Goal: Navigation & Orientation: Find specific page/section

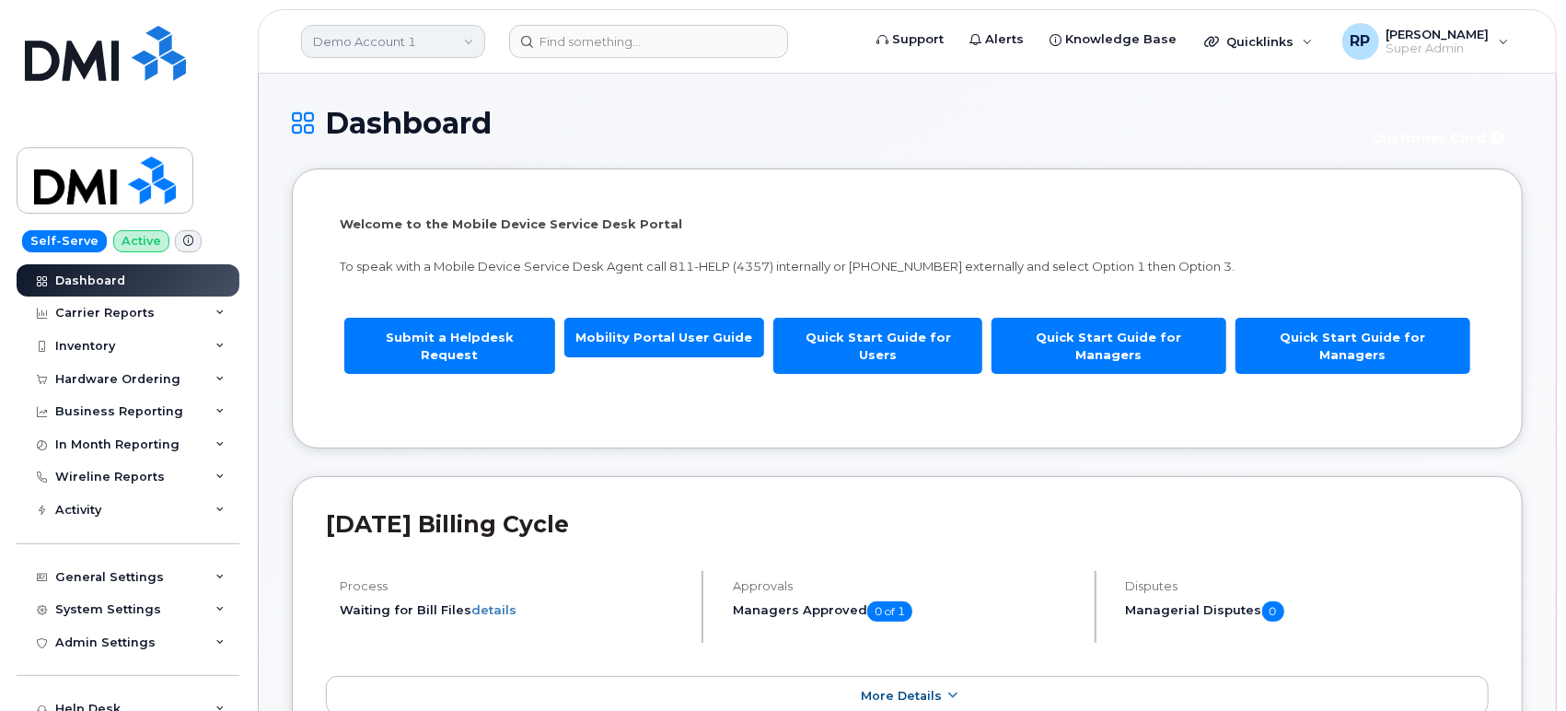
click at [394, 52] on link "Demo Account 1" at bounding box center [393, 41] width 184 height 33
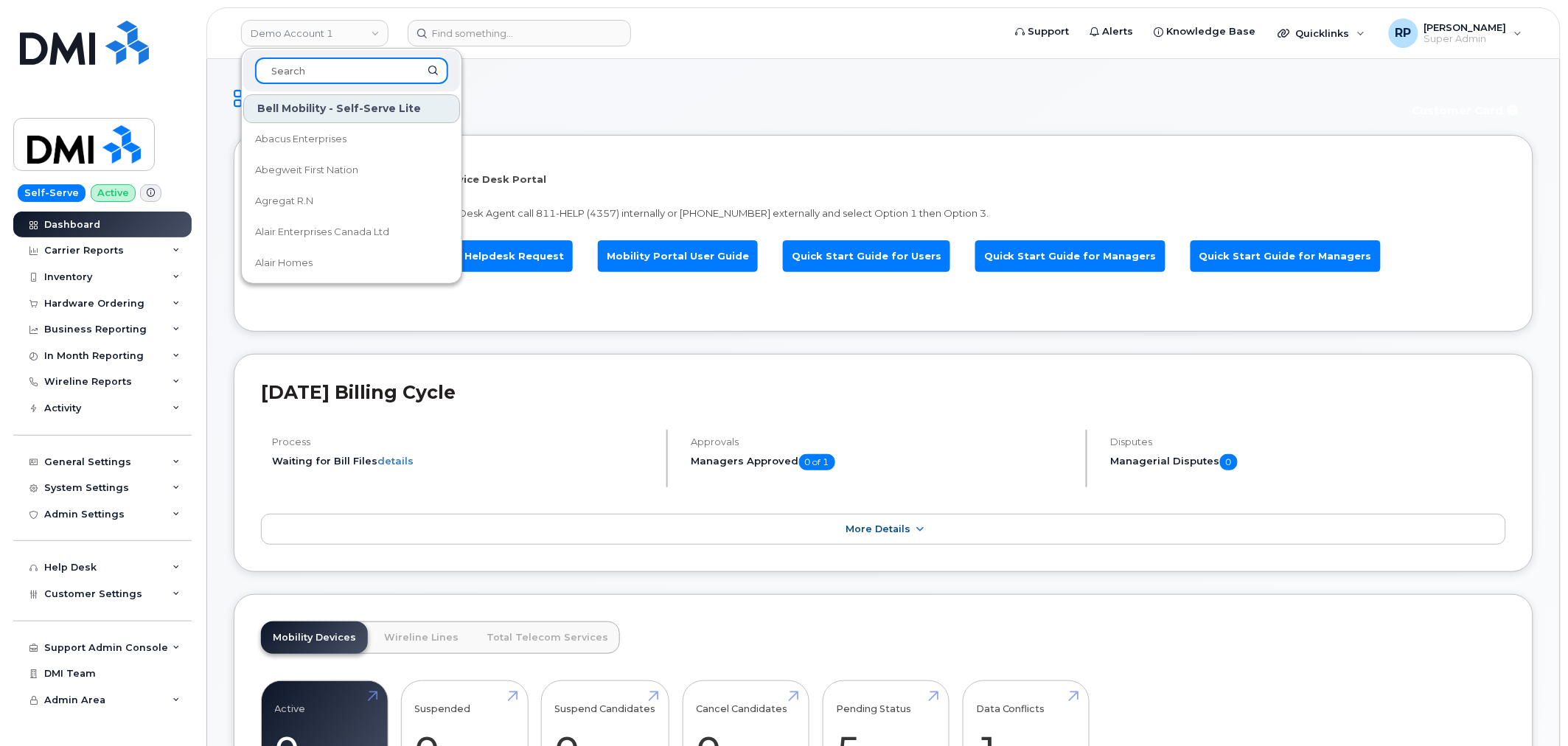
click at [328, 81] on input at bounding box center [351, 71] width 193 height 26
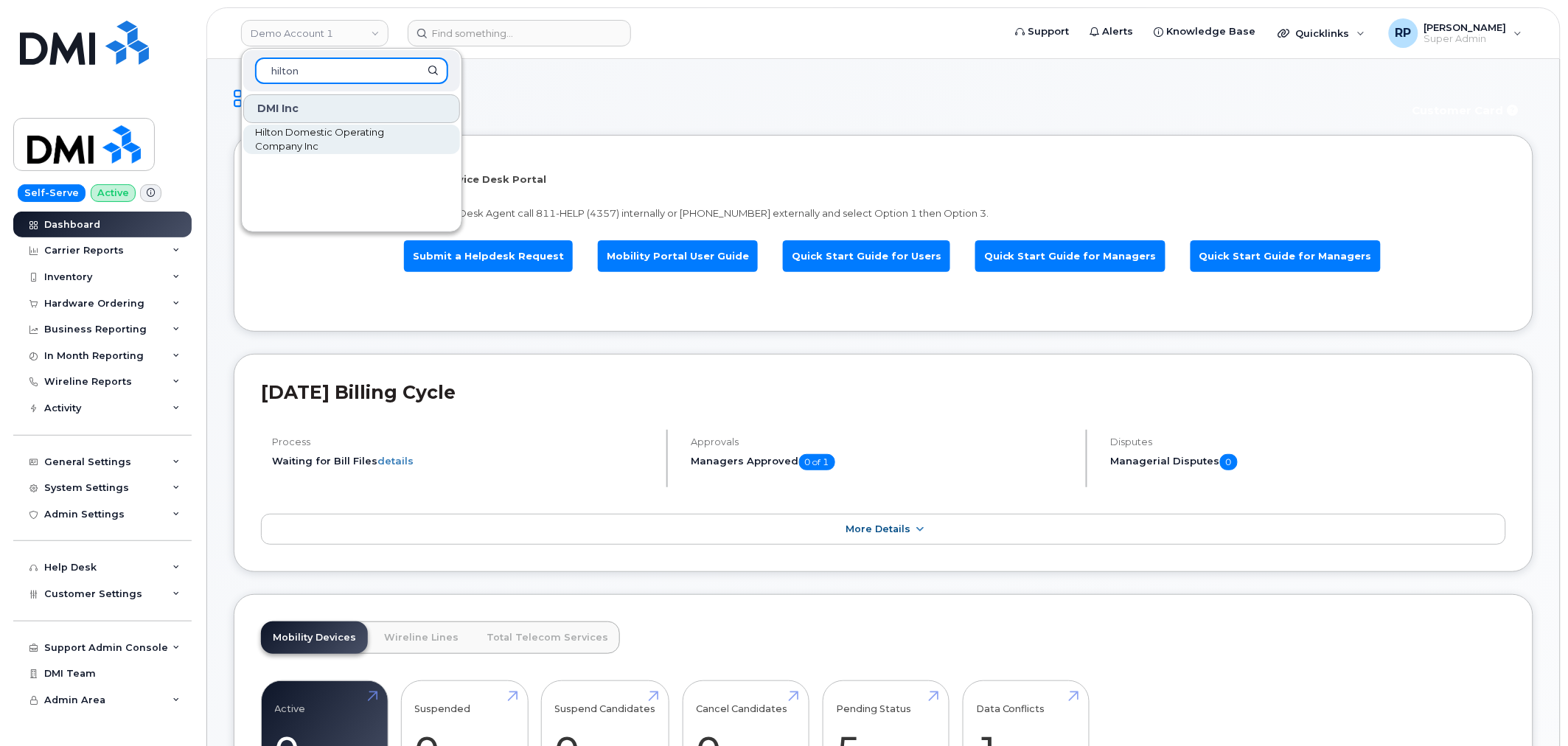
type input "hilton"
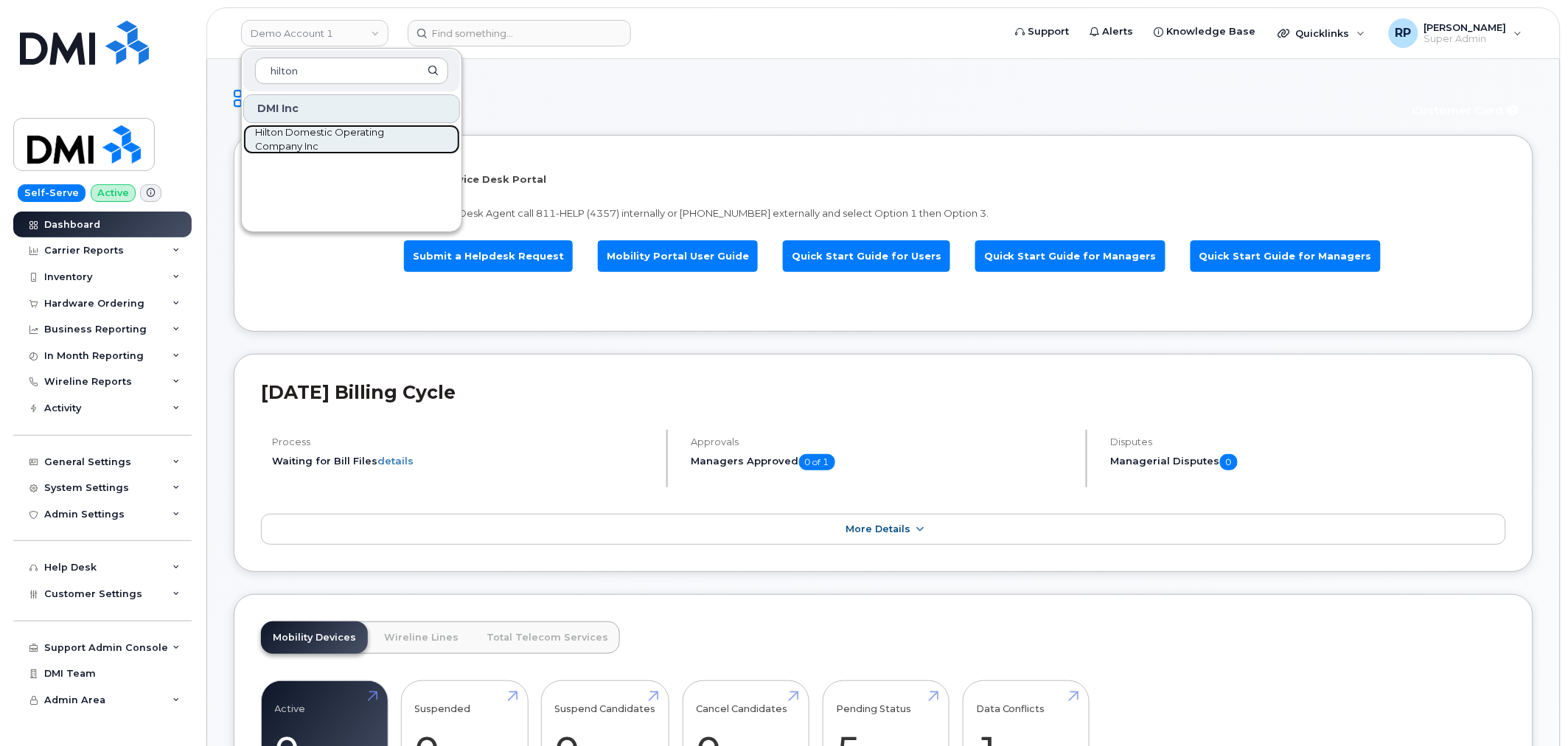
click at [314, 146] on span "Hilton Domestic Operating Company Inc" at bounding box center [340, 139] width 170 height 29
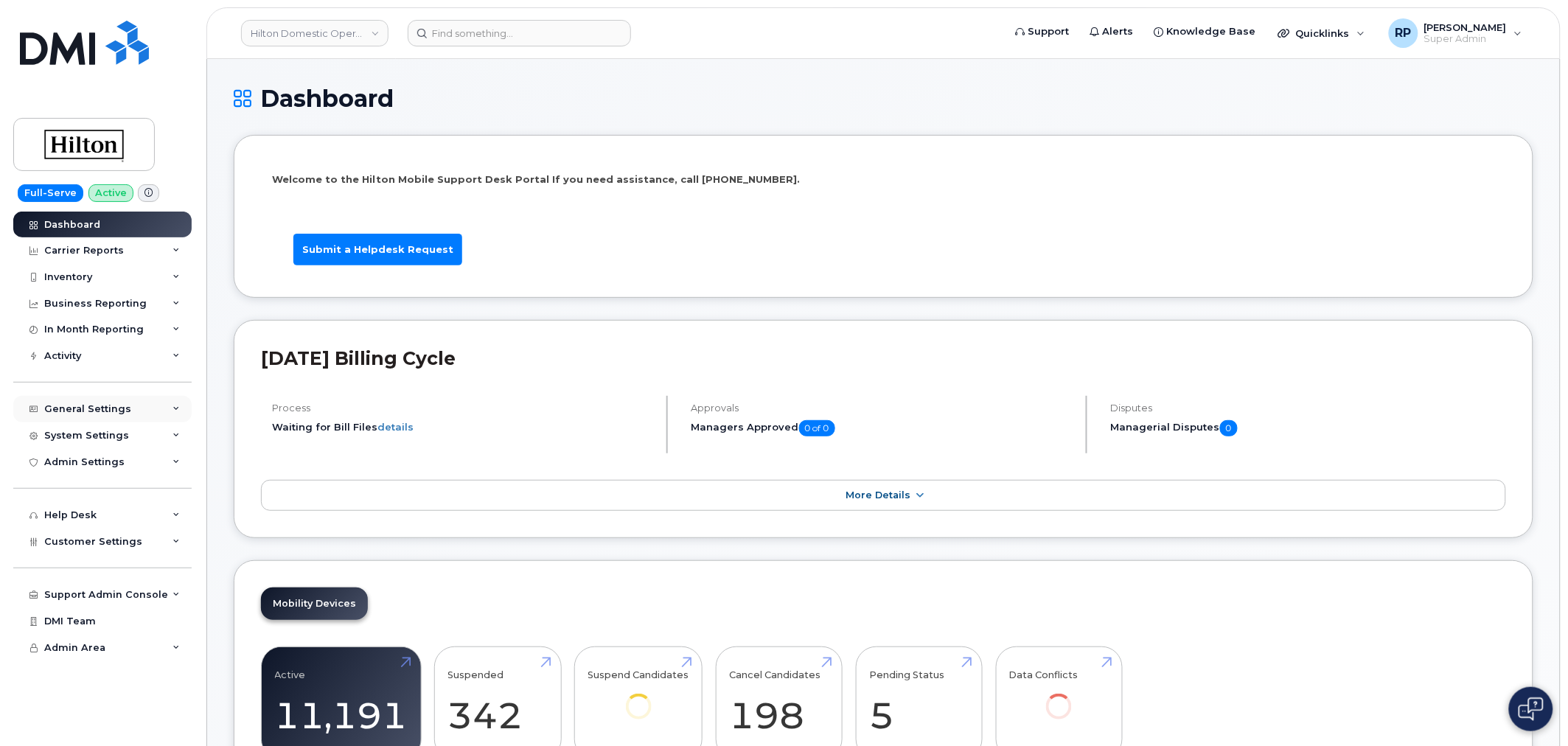
click at [100, 403] on div "General Settings" at bounding box center [87, 409] width 87 height 12
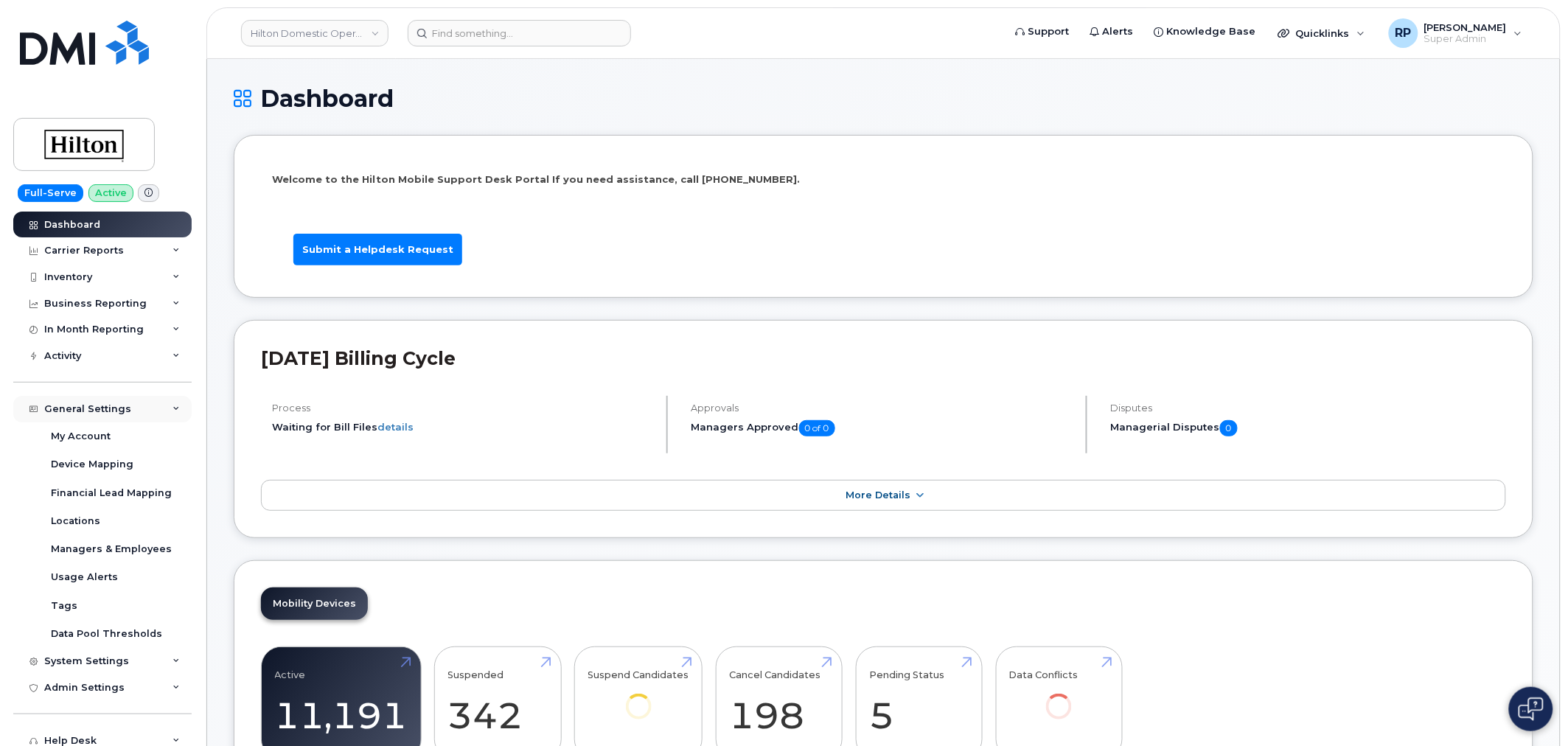
click at [100, 403] on div "General Settings" at bounding box center [87, 409] width 87 height 12
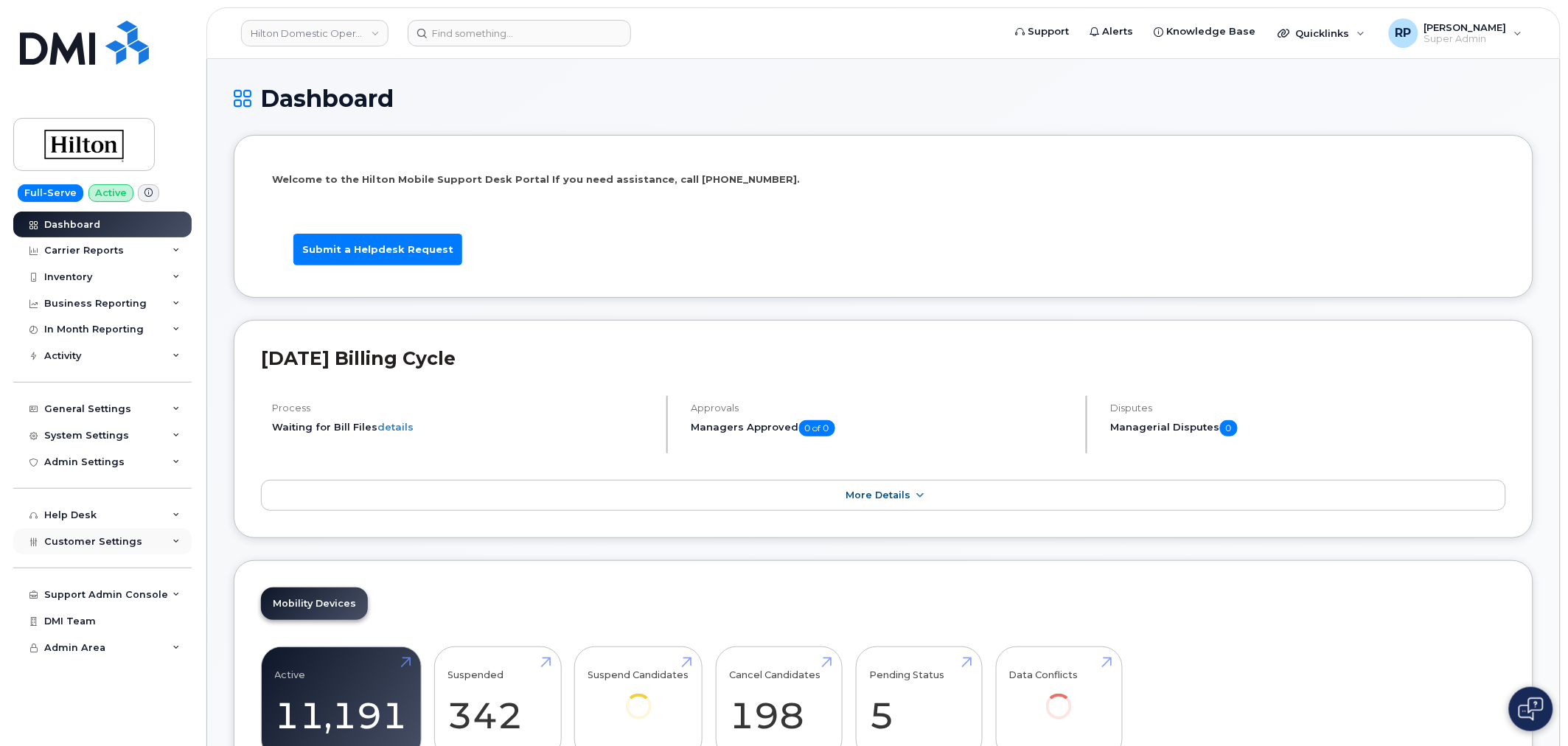
click at [102, 542] on span "Customer Settings" at bounding box center [93, 542] width 98 height 11
click at [97, 435] on div "System Settings" at bounding box center [86, 436] width 85 height 12
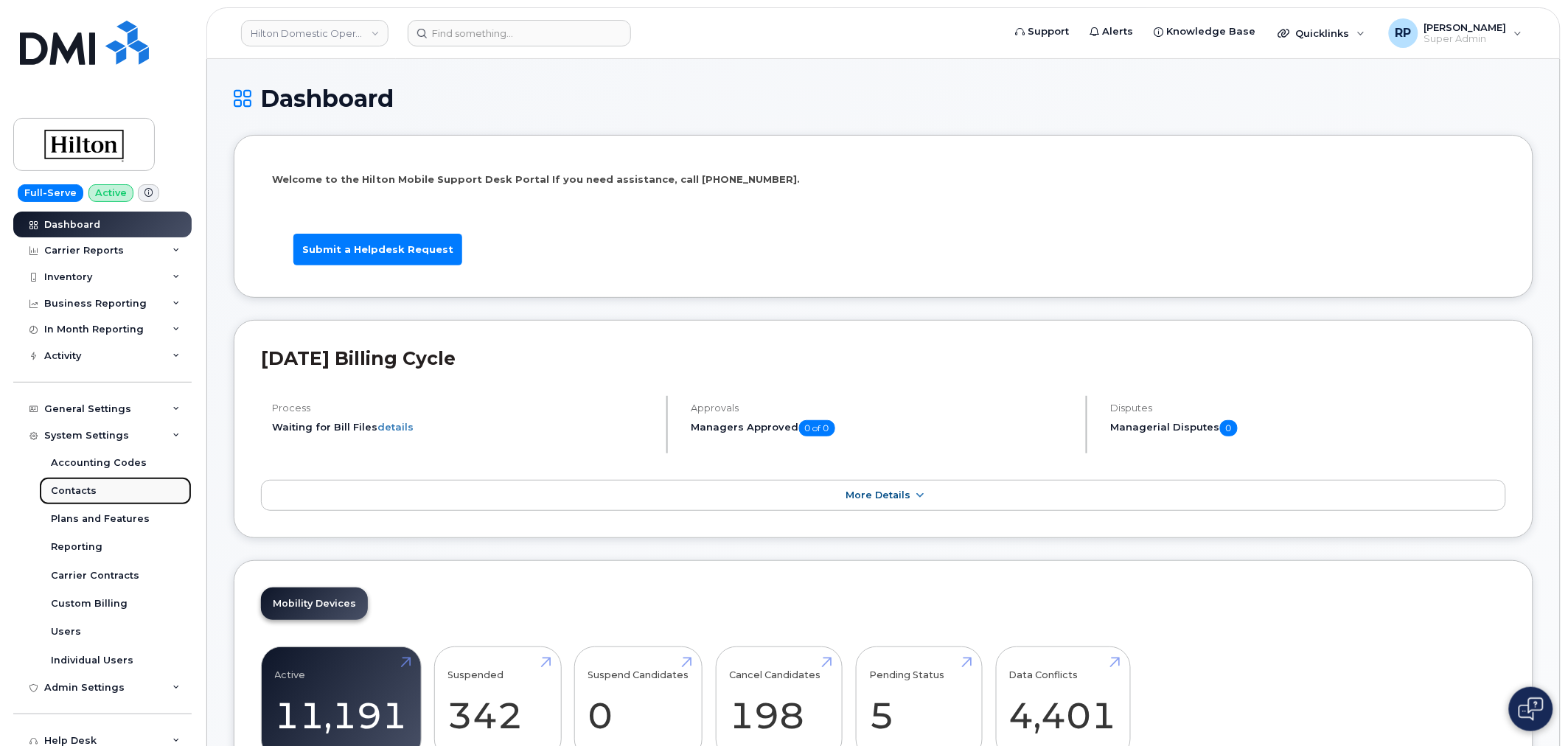
click at [76, 498] on link "Contacts" at bounding box center [115, 490] width 153 height 28
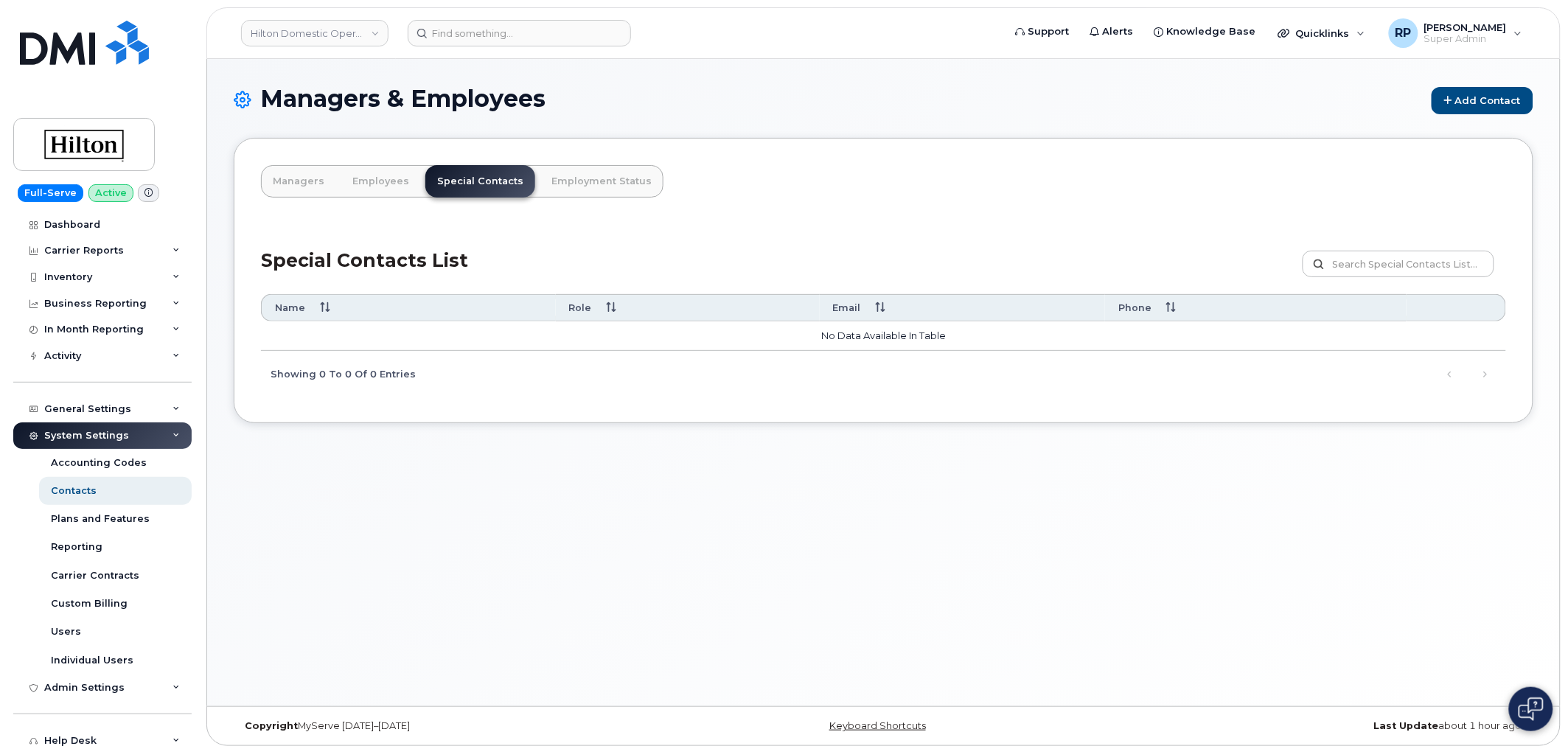
scroll to position [139, 0]
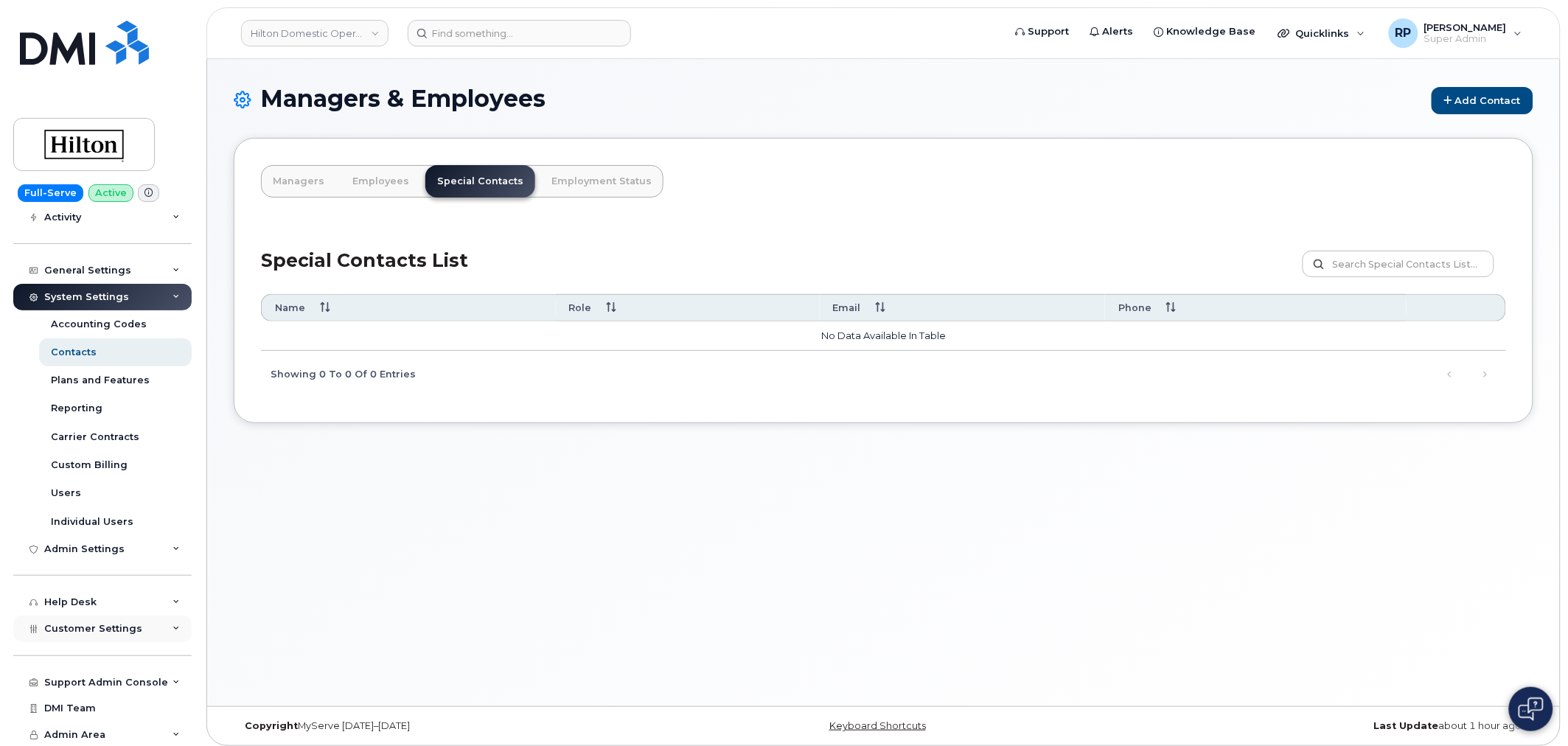
click at [93, 625] on span "Customer Settings" at bounding box center [93, 629] width 98 height 11
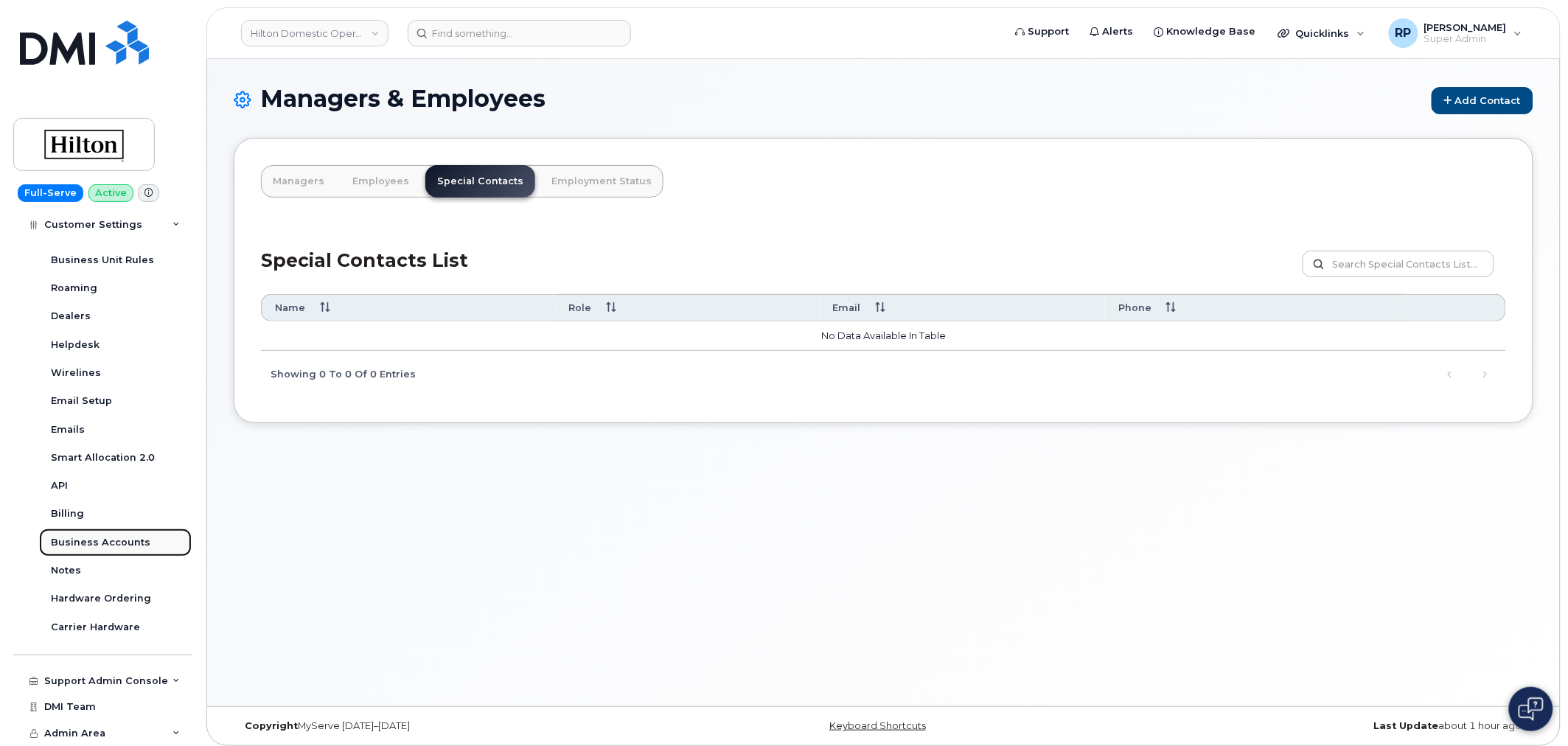
click at [99, 546] on div "Business Accounts" at bounding box center [101, 542] width 99 height 14
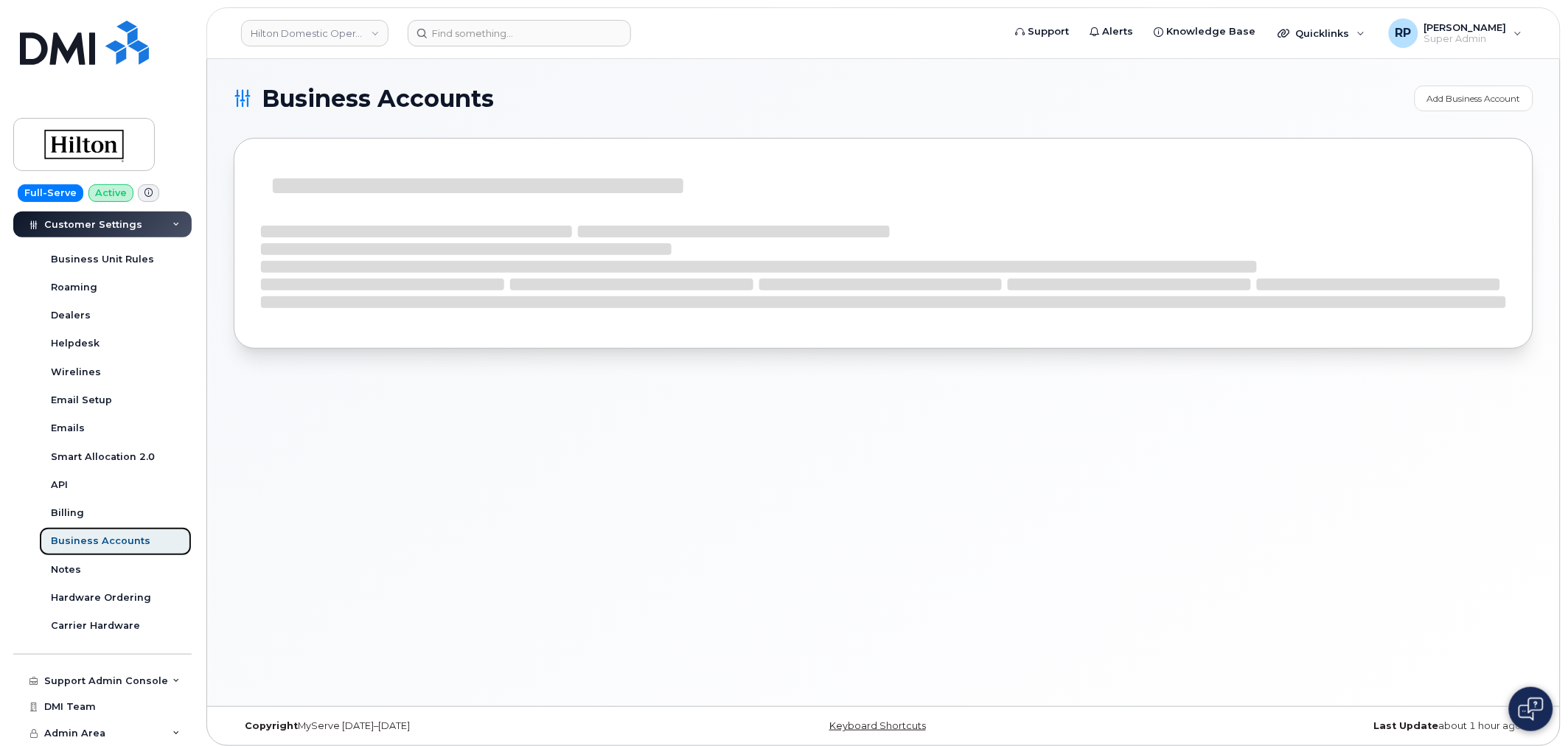
scroll to position [337, 0]
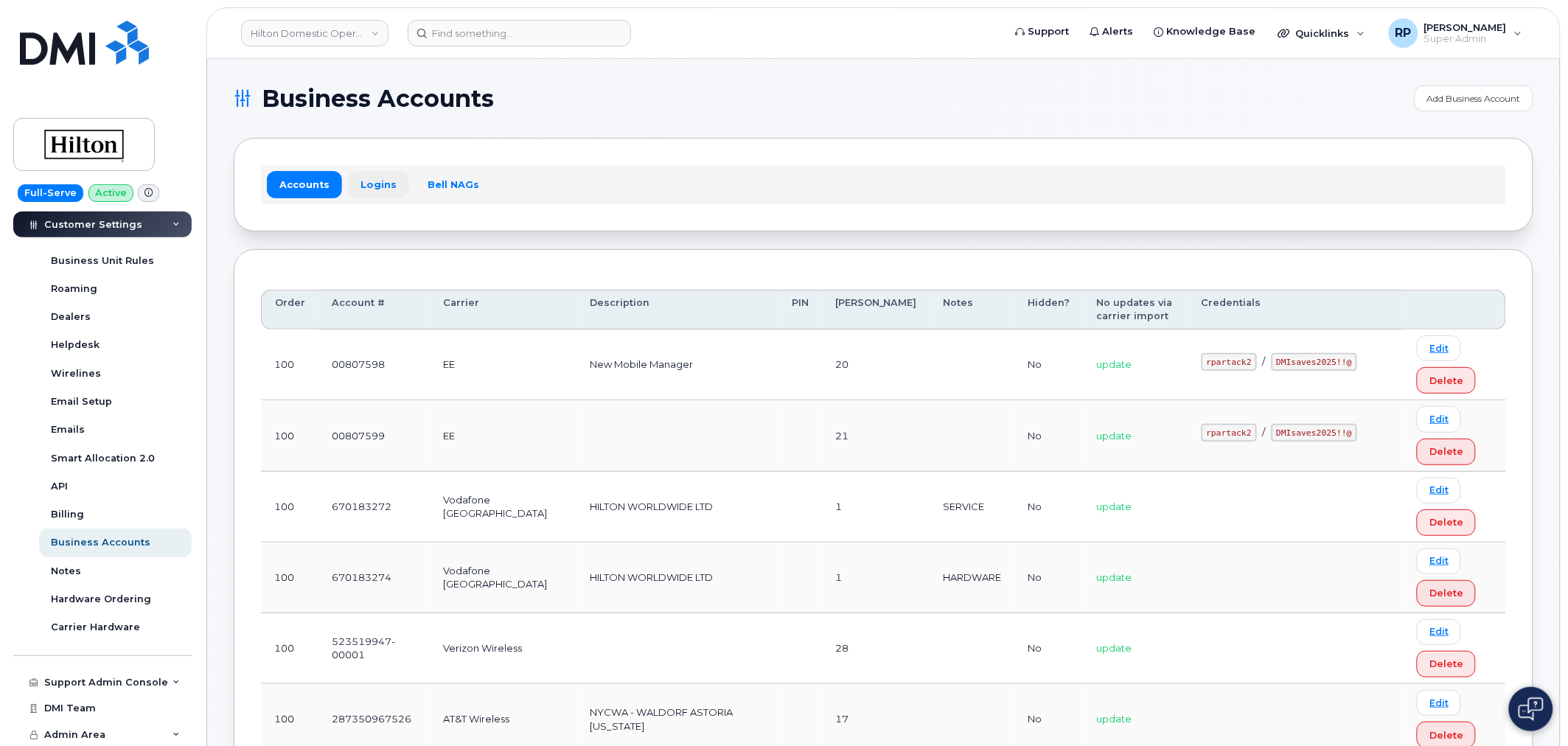
click at [380, 179] on link "Logins" at bounding box center [378, 184] width 61 height 26
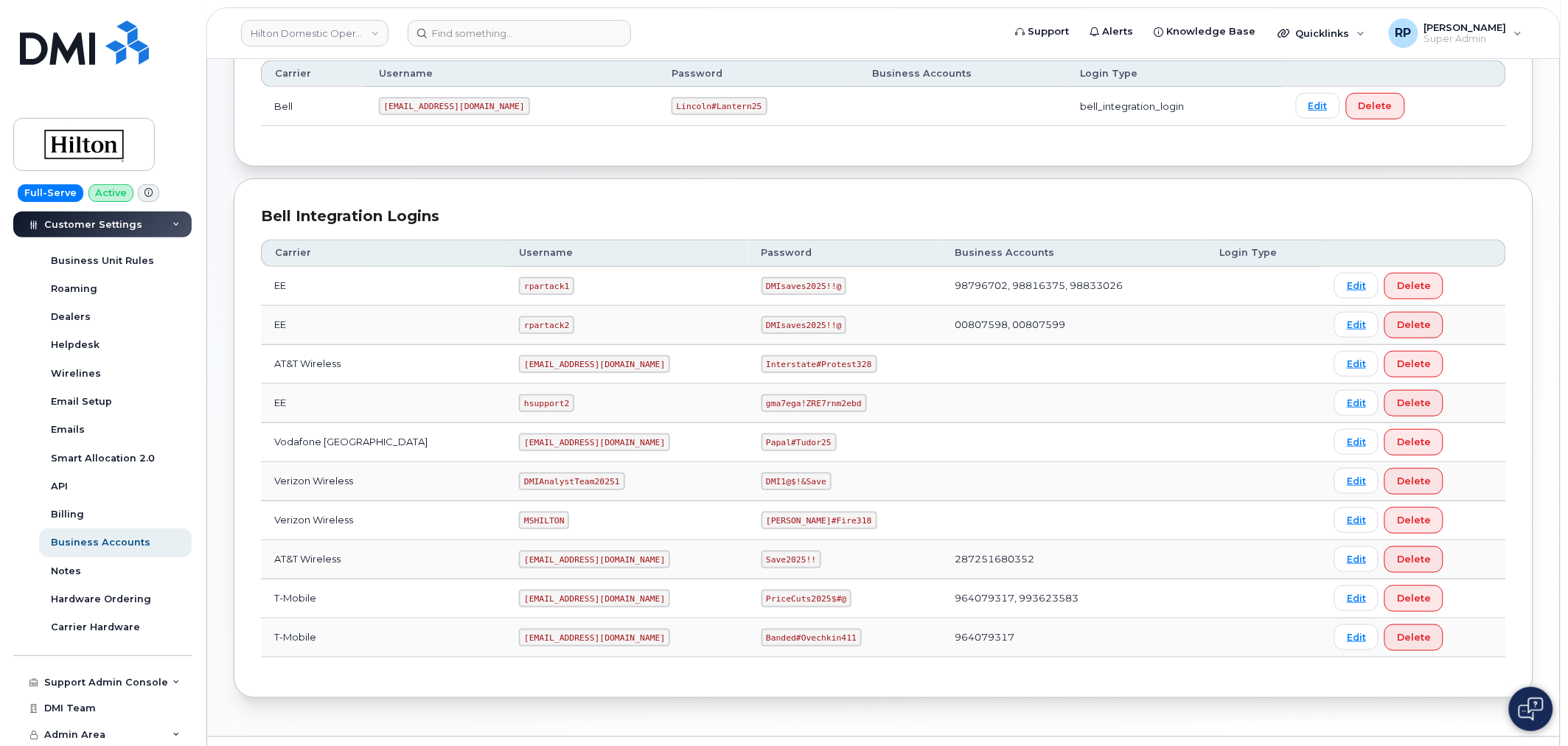
scroll to position [268, 0]
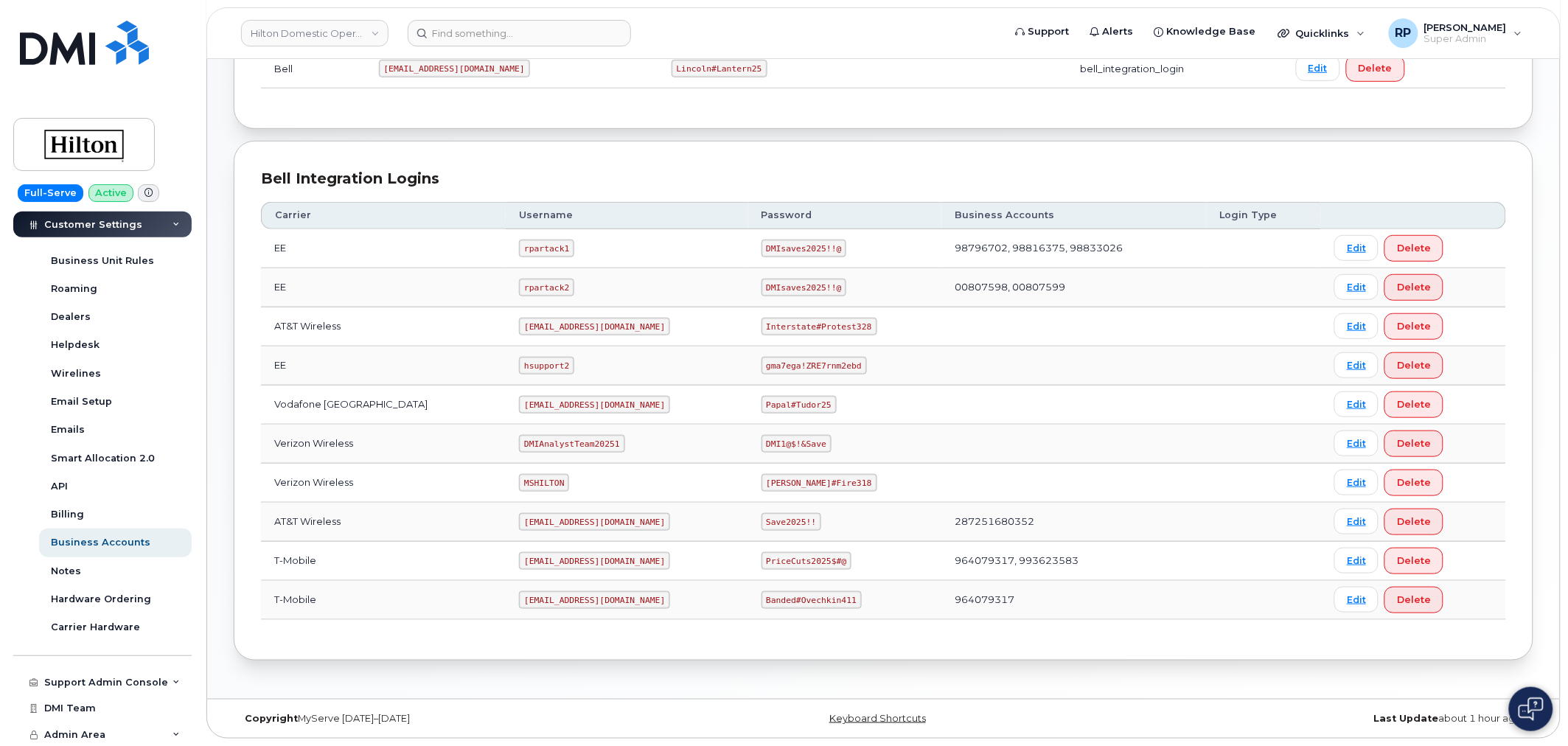
click at [690, 588] on td "ms-hilton@dminc.com" at bounding box center [626, 600] width 242 height 39
click at [1169, 705] on div "Copyright MyServe 2011–2025 Keyboard Shortcuts Last Update about 1 hour ago" at bounding box center [883, 719] width 1353 height 38
